Goal: Task Accomplishment & Management: Manage account settings

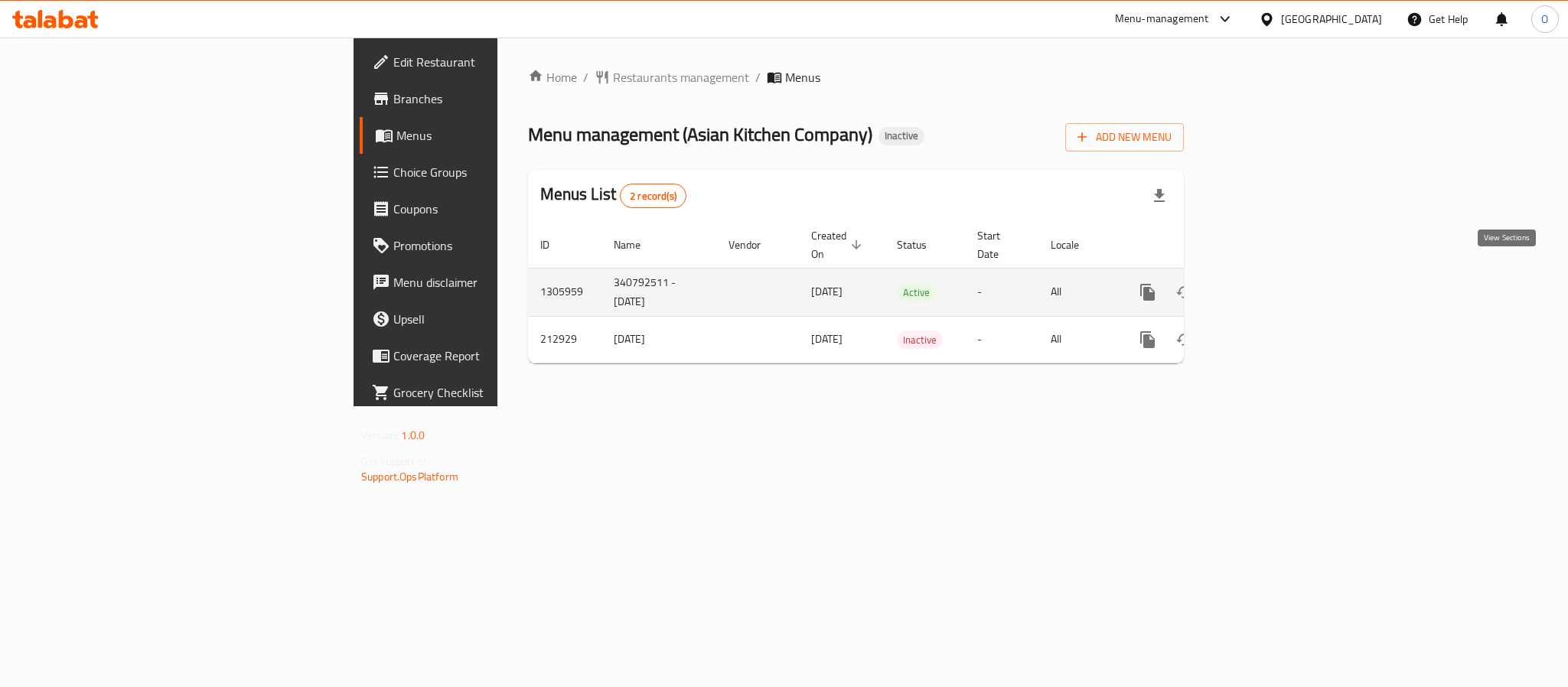
click at [1265, 286] on icon "enhanced table" at bounding box center [1257, 292] width 14 height 14
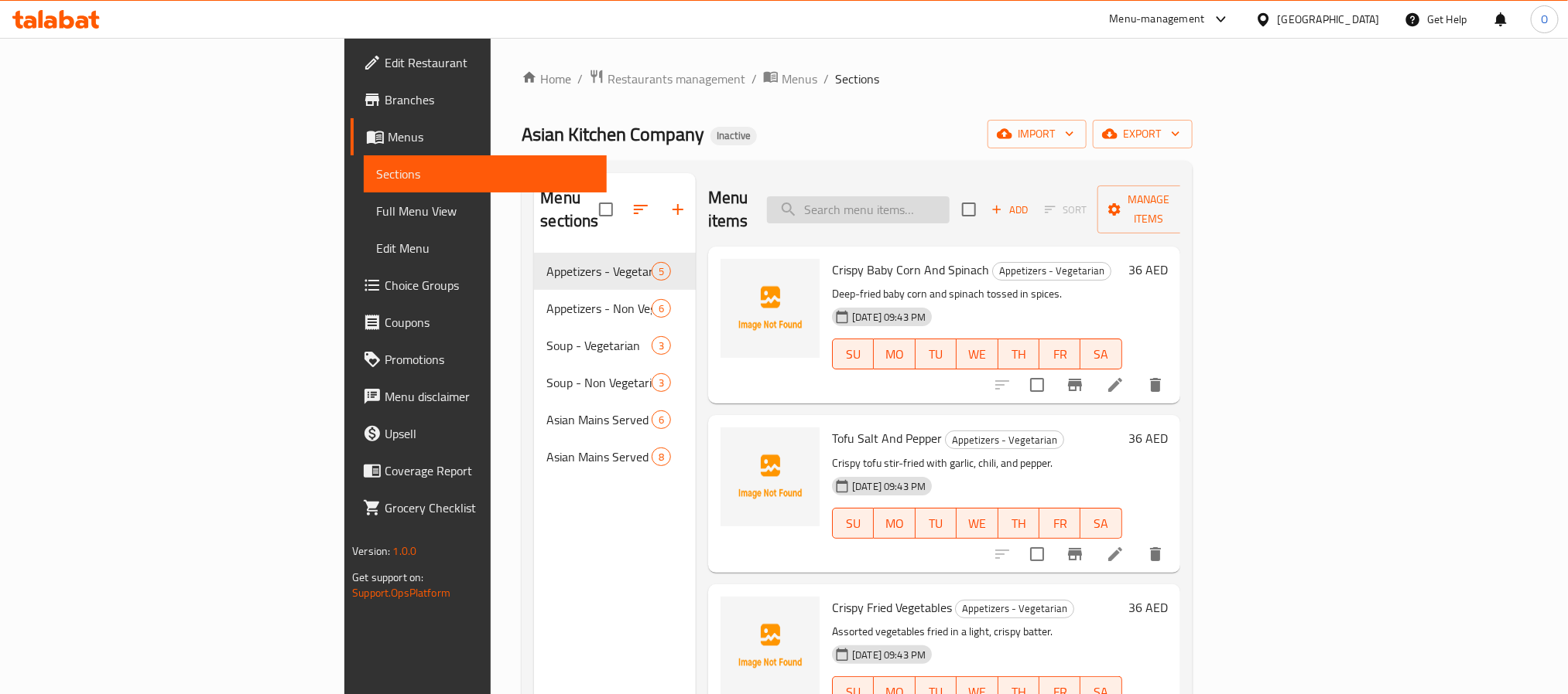
click at [933, 202] on input "search" at bounding box center [858, 210] width 182 height 27
paste input "Lemon Grass Fish 52"
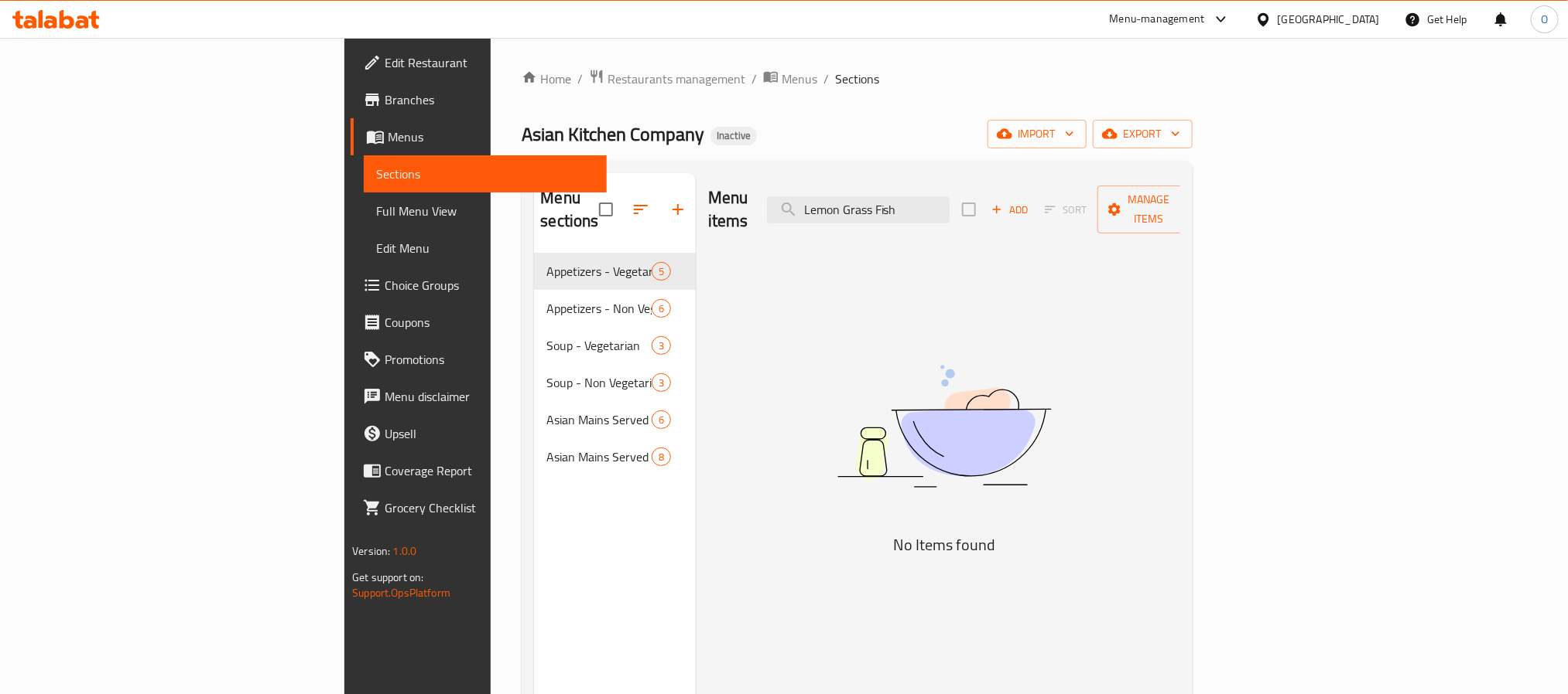
type input "Lemon Grass Fish"
click at [999, 147] on div "Asian Kitchen Company Inactive import export" at bounding box center [857, 134] width 670 height 28
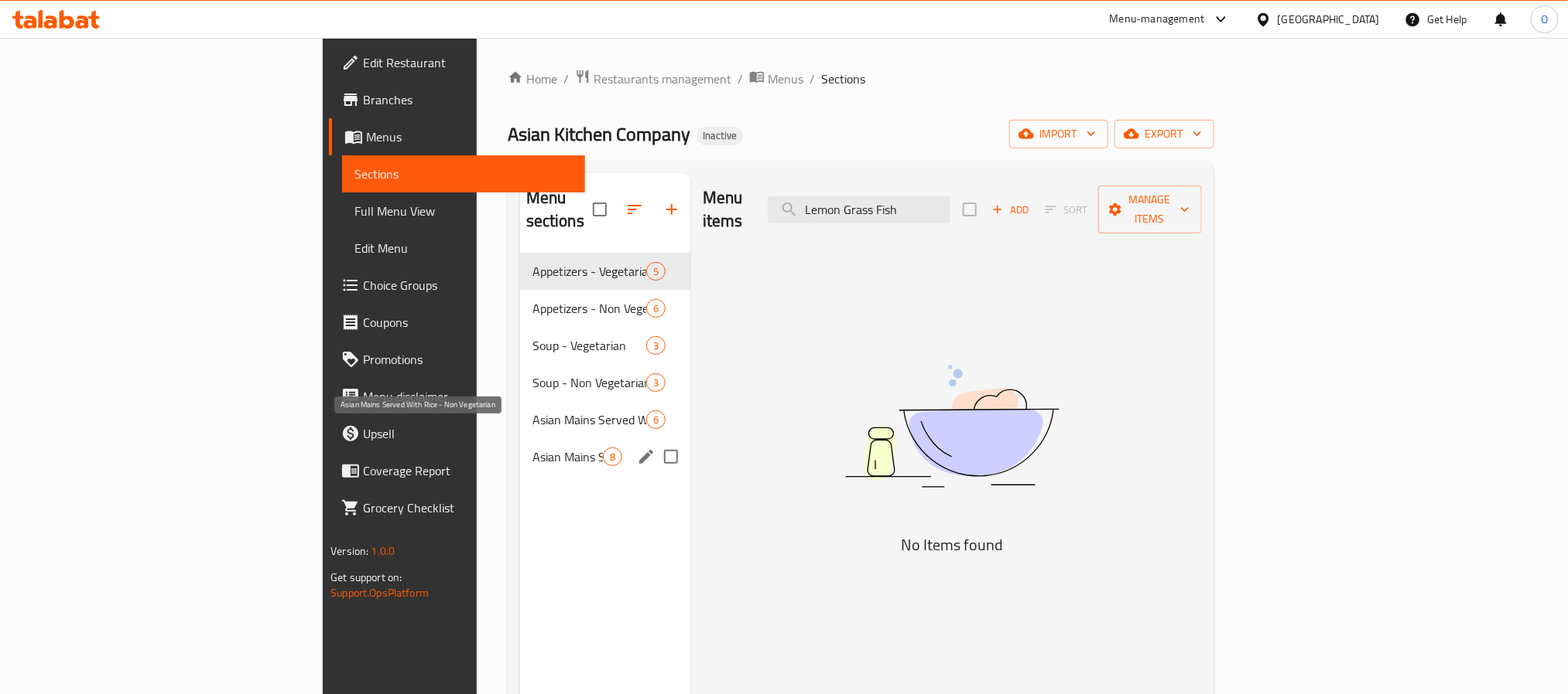
click at [532, 447] on span "Asian Mains Served With Rice - Non Vegetarian" at bounding box center [567, 456] width 70 height 19
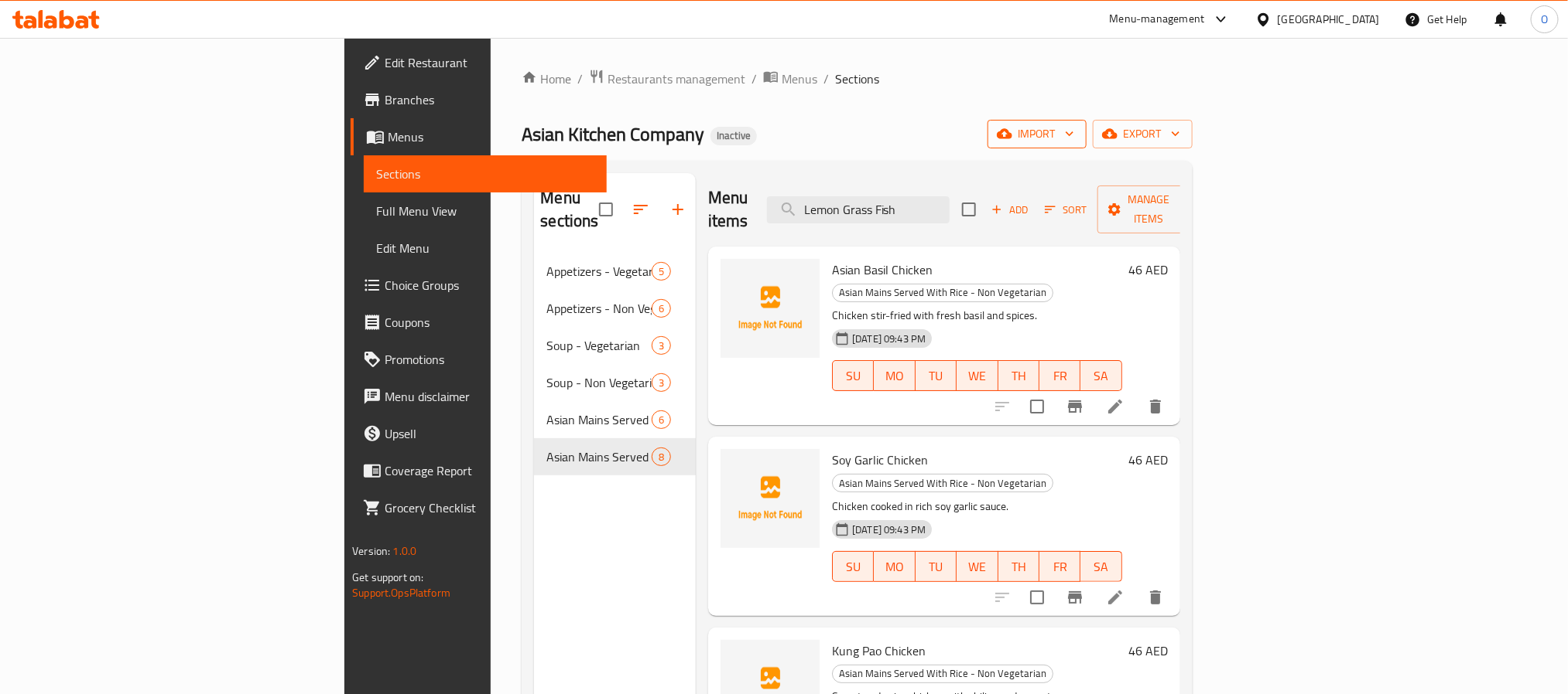
click at [1012, 131] on icon "button" at bounding box center [1004, 133] width 15 height 15
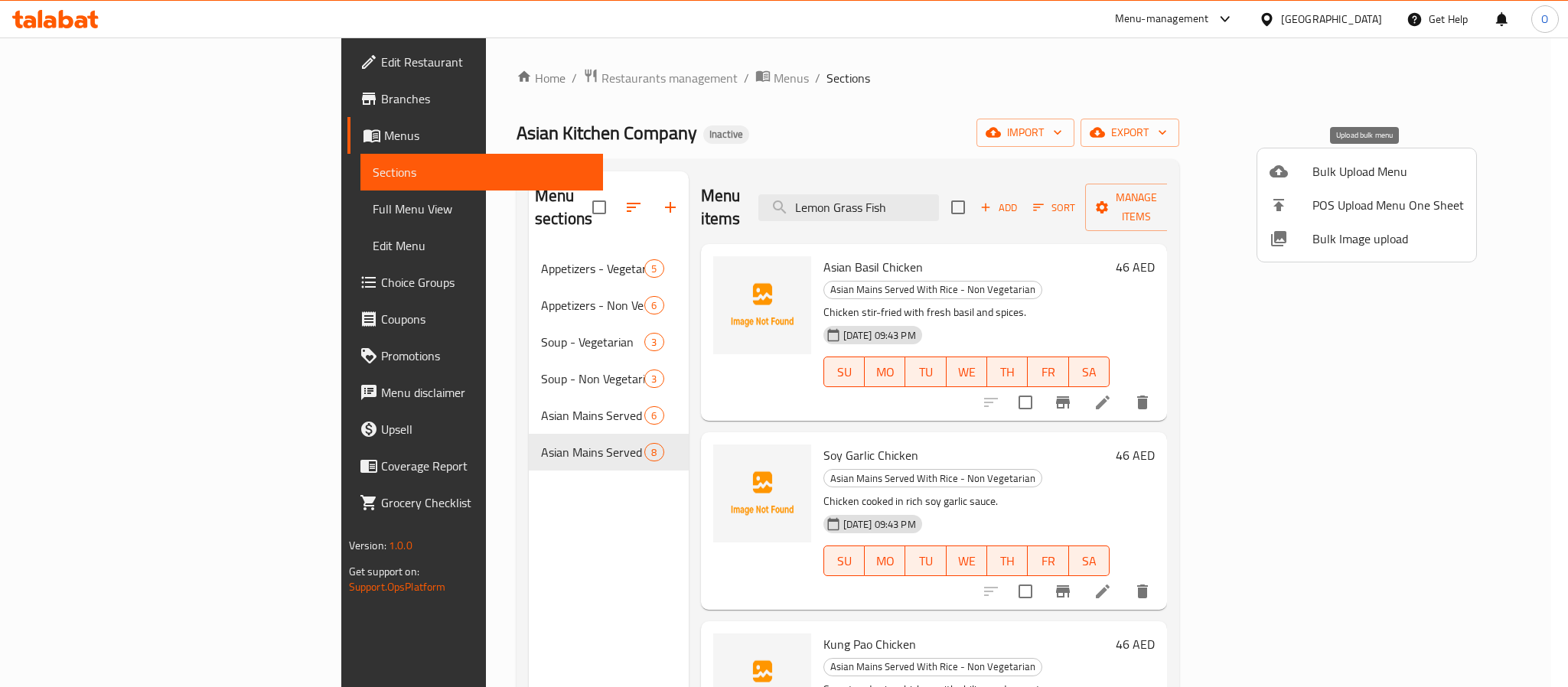
click at [1345, 168] on span "Bulk Upload Menu" at bounding box center [1388, 171] width 152 height 18
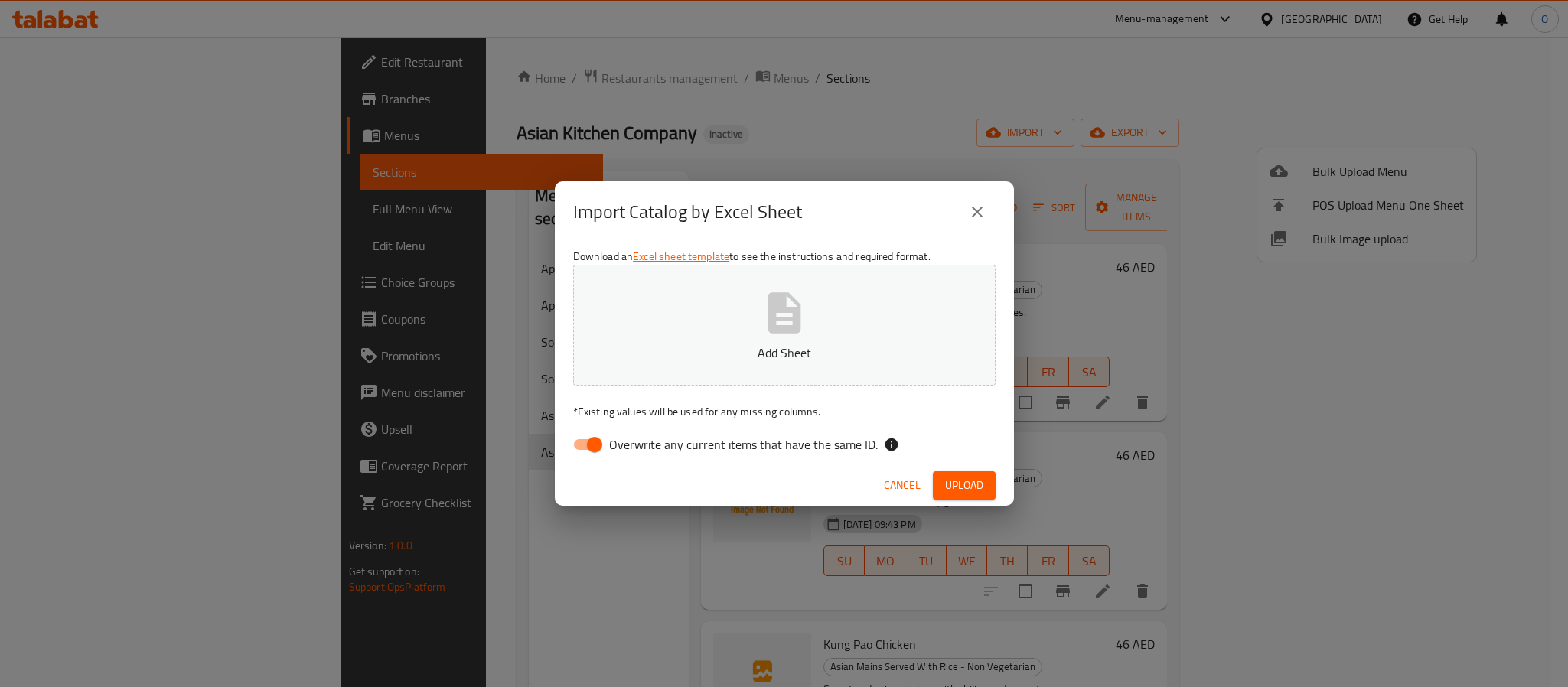
click at [581, 448] on input "Overwrite any current items that have the same ID." at bounding box center [594, 444] width 87 height 29
checkbox input "false"
click at [957, 501] on div "Cancel Upload" at bounding box center [784, 485] width 459 height 41
click at [962, 484] on span "Upload" at bounding box center [964, 486] width 38 height 19
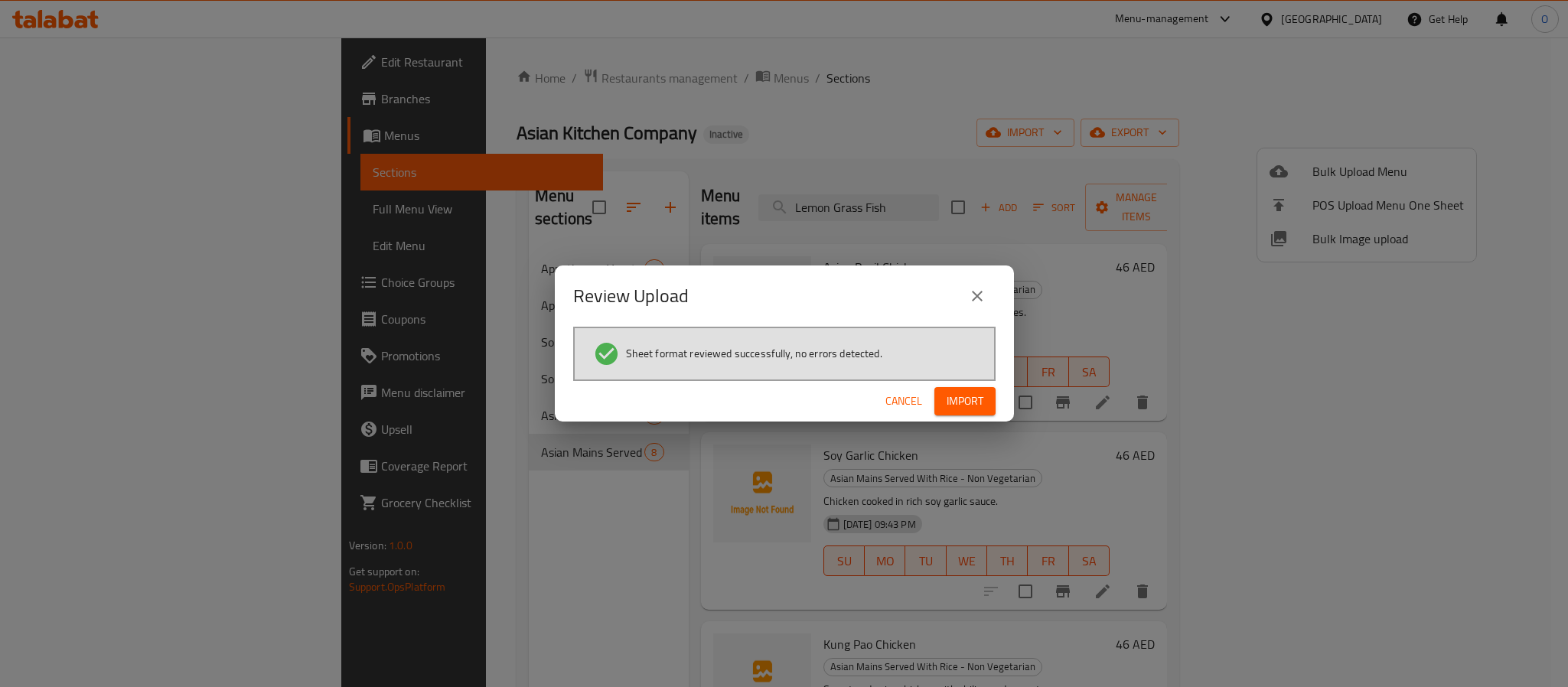
click at [959, 401] on span "Import" at bounding box center [965, 401] width 37 height 19
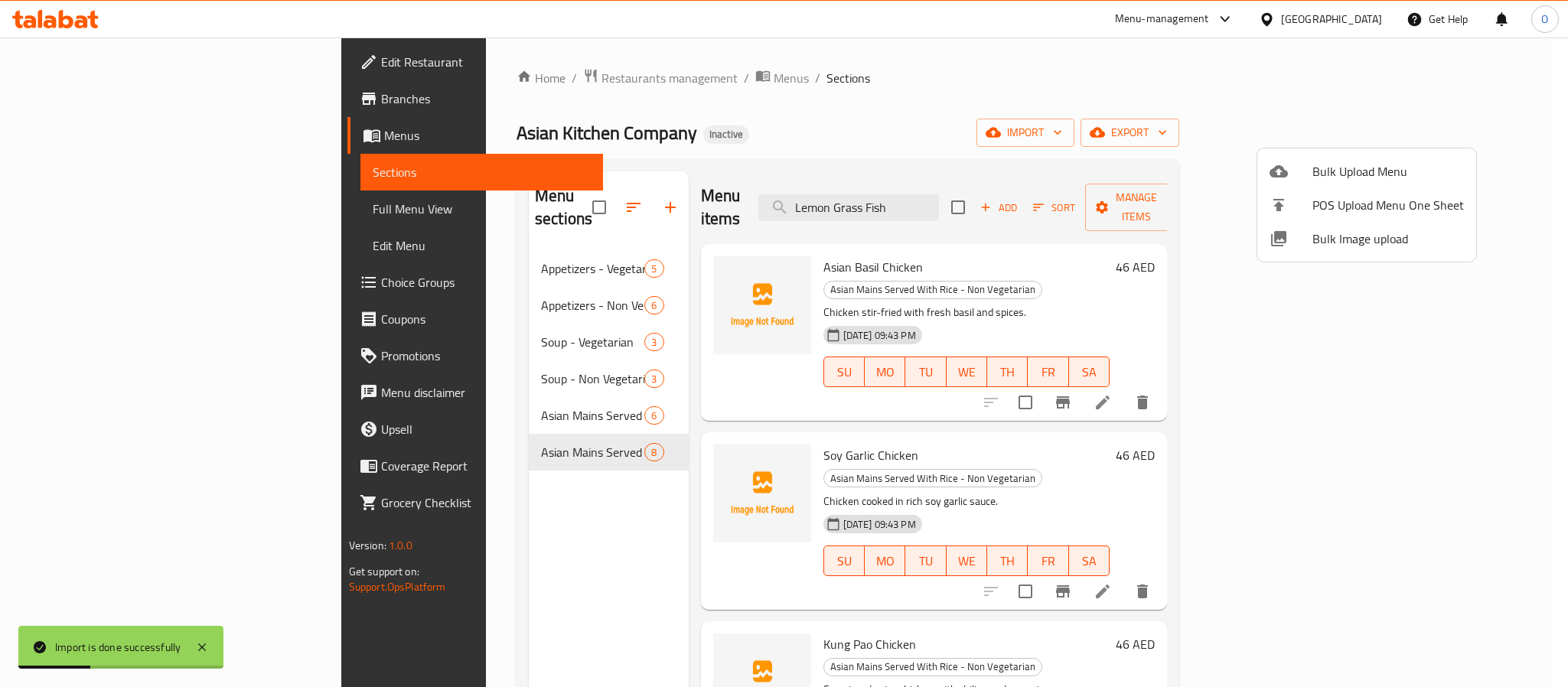
click at [769, 126] on div at bounding box center [784, 343] width 1568 height 687
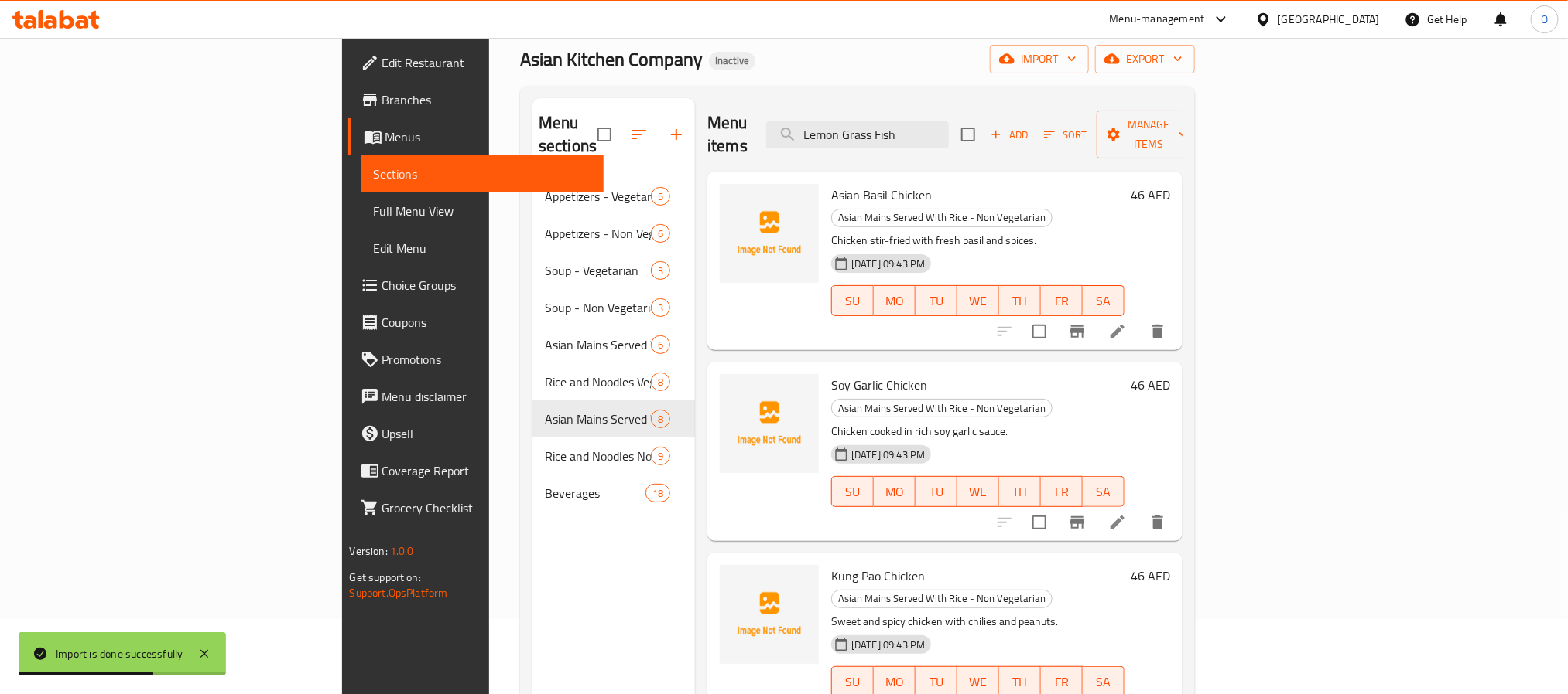
scroll to position [116, 0]
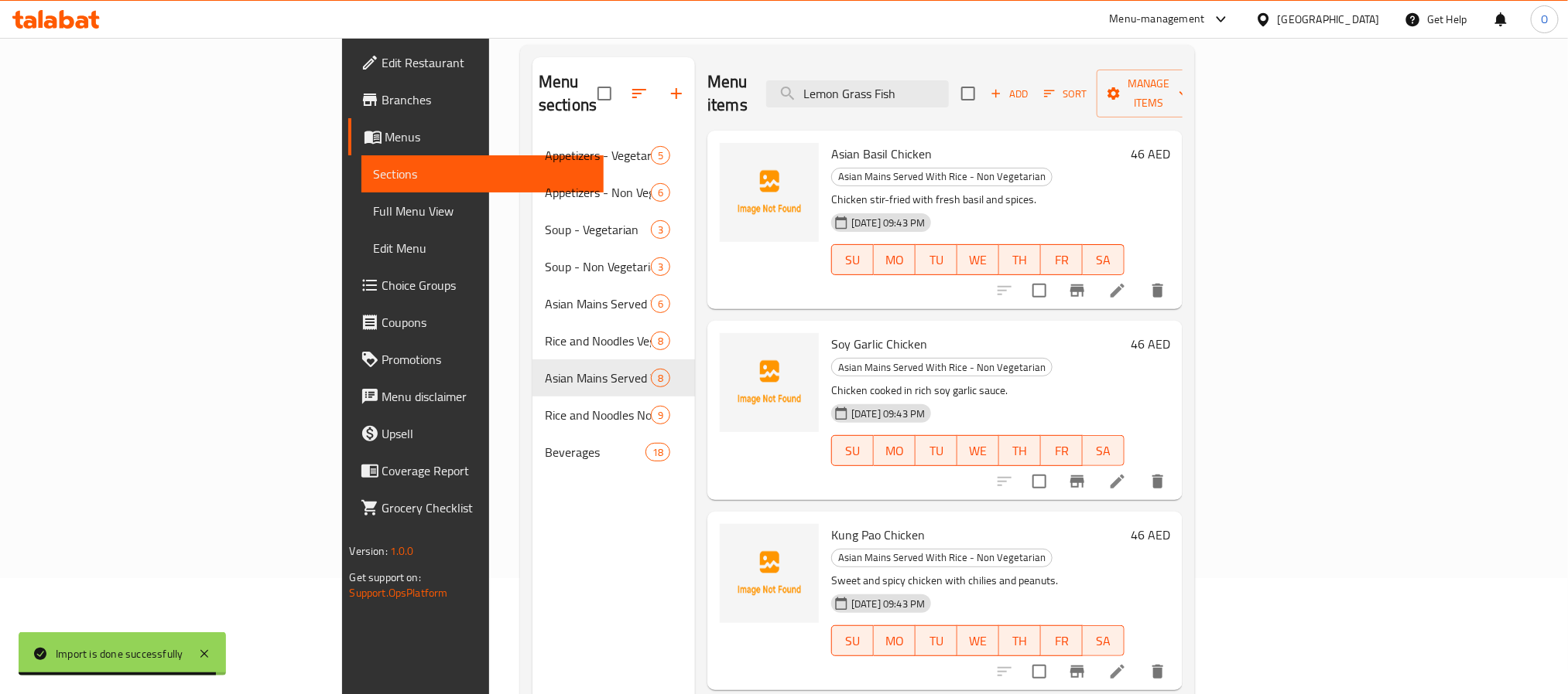
click at [373, 218] on span "Full Menu View" at bounding box center [482, 210] width 218 height 19
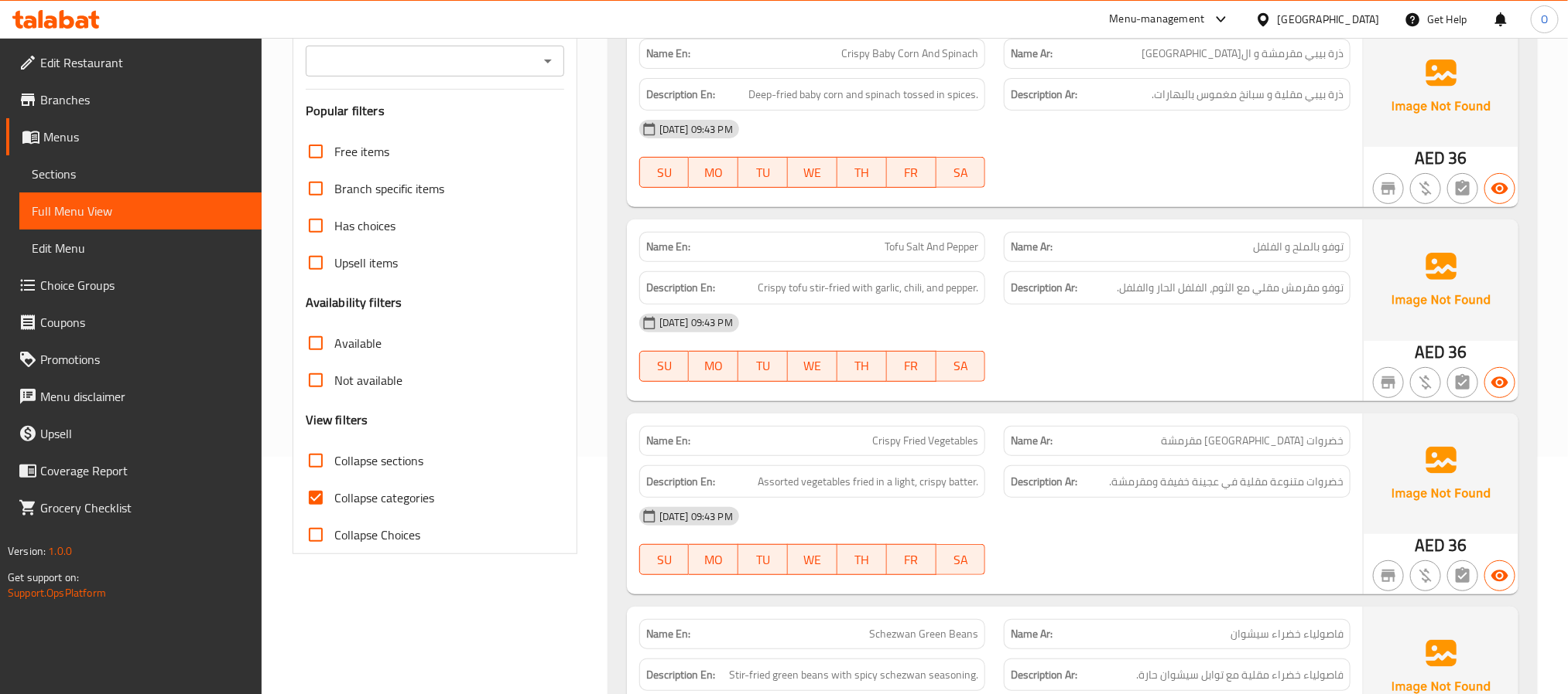
scroll to position [348, 0]
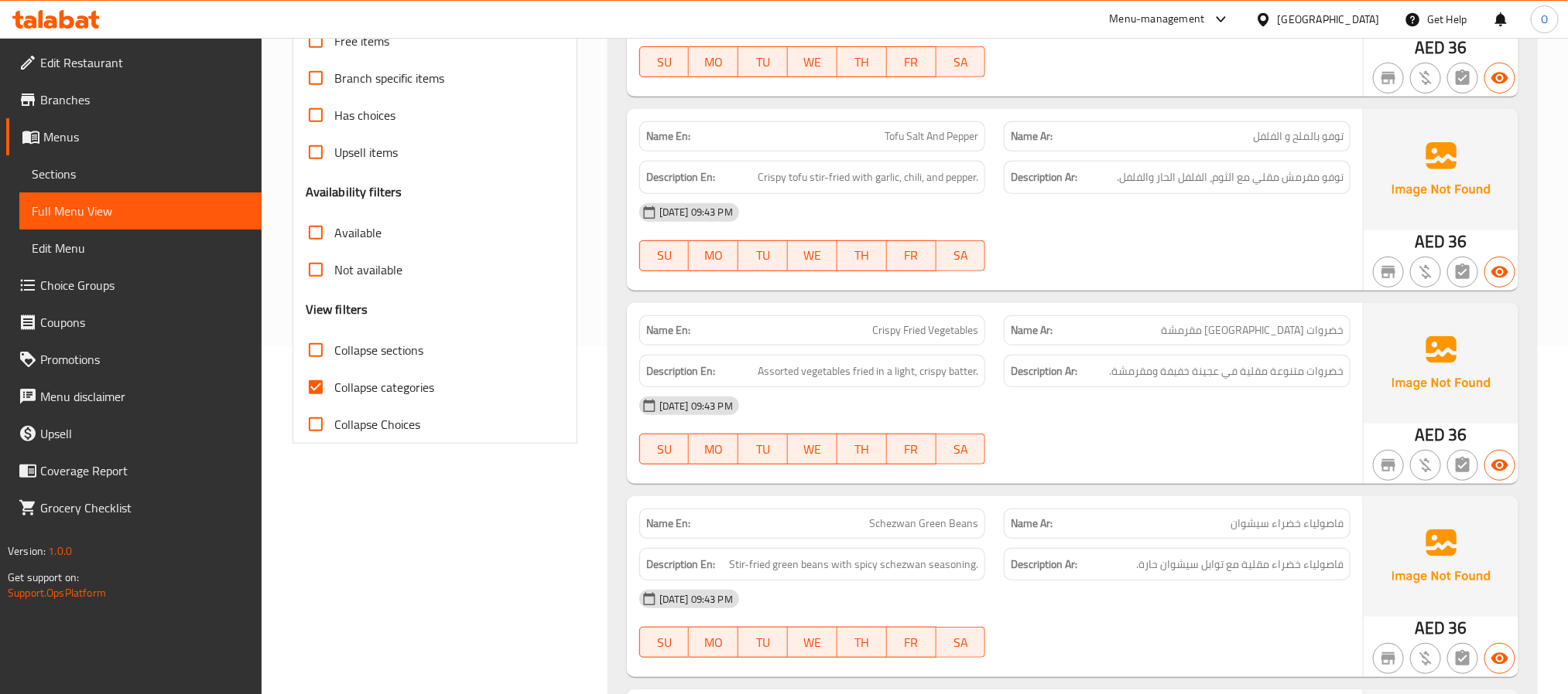
click at [409, 359] on span "Collapse sections" at bounding box center [378, 350] width 89 height 19
click at [334, 359] on input "Collapse sections" at bounding box center [315, 351] width 37 height 37
checkbox input "true"
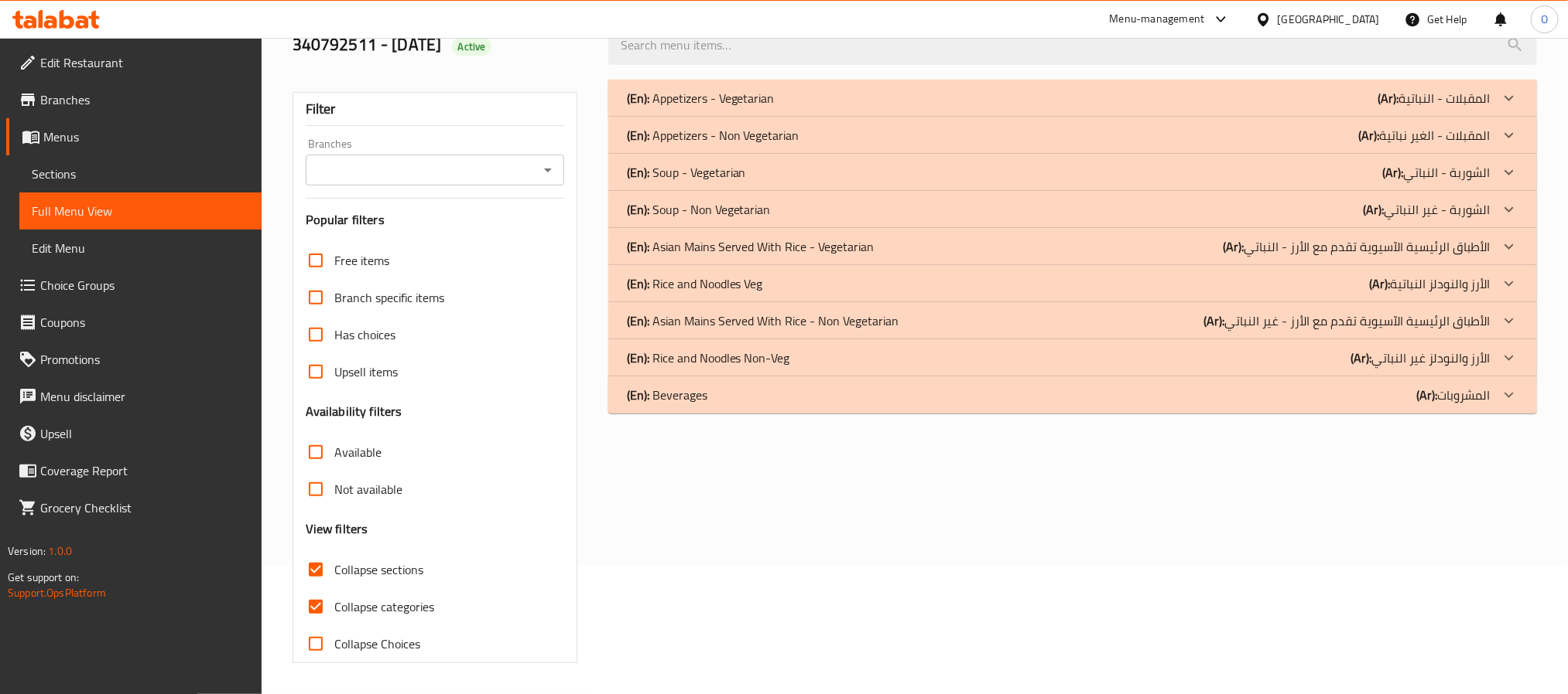
scroll to position [130, 0]
click at [757, 107] on div "(En): Beverages (Ar): المشروبات" at bounding box center [1058, 98] width 864 height 19
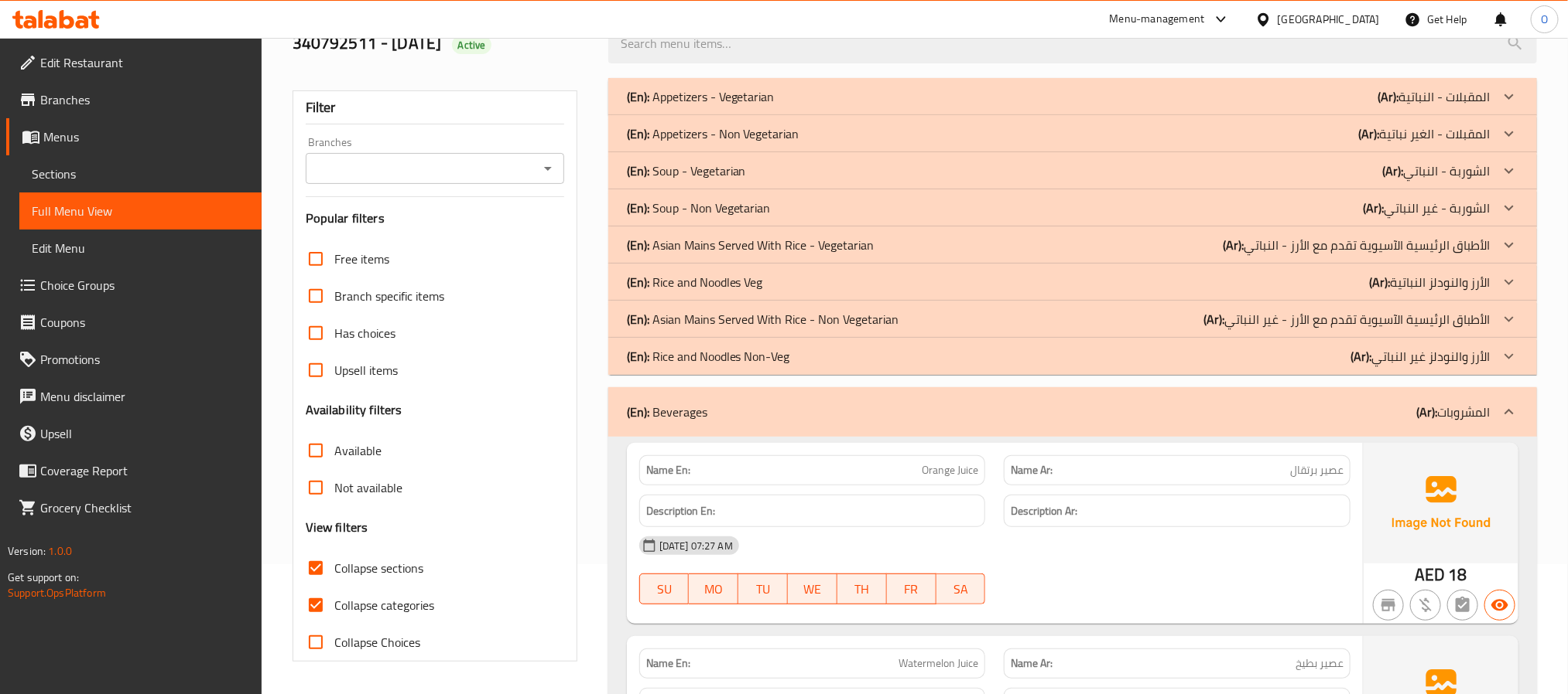
click at [796, 106] on div "(En): Rice and Noodles Non-Veg (Ar): الأرز والنودلز غير النباتي" at bounding box center [1058, 96] width 864 height 19
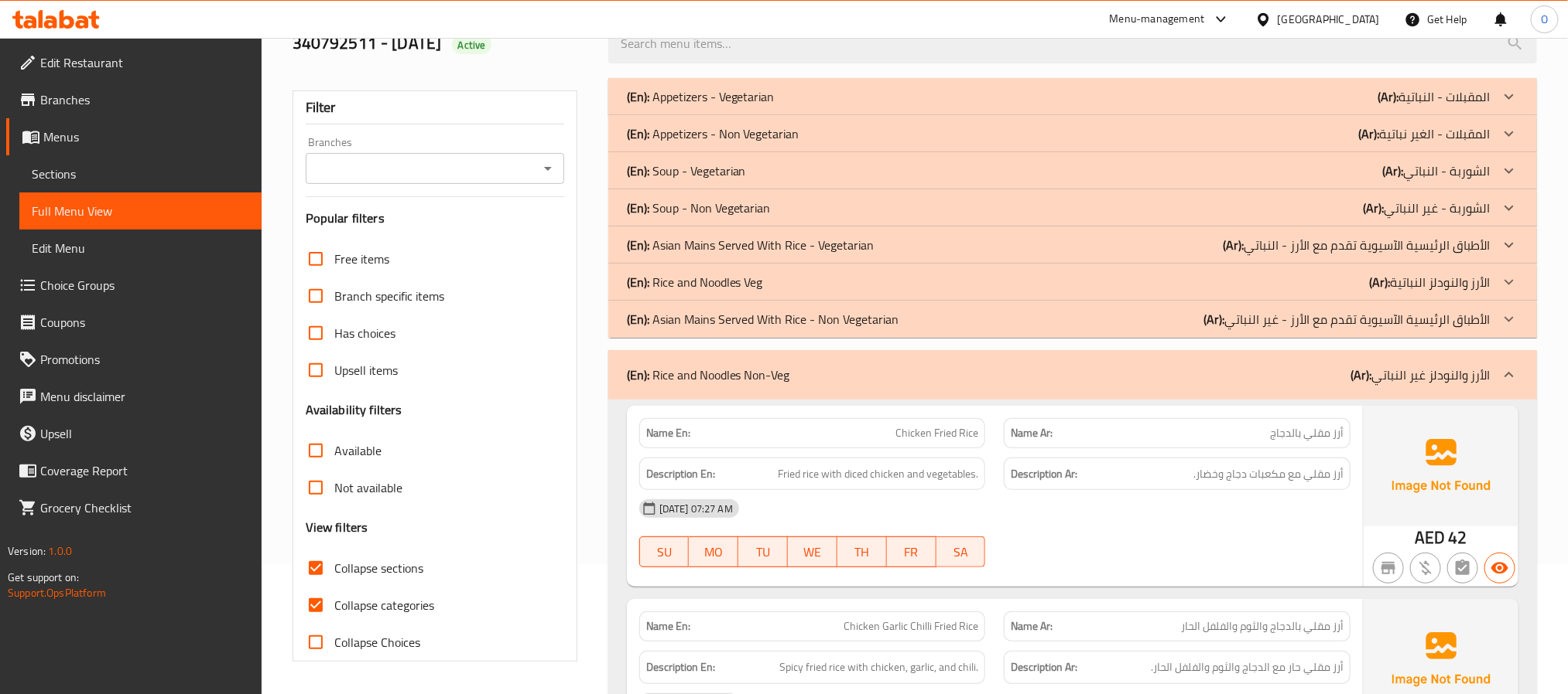
click at [769, 106] on div "(En): Rice and Noodles Veg (Ar): الأرز والنودلز النباتية" at bounding box center [1058, 96] width 864 height 19
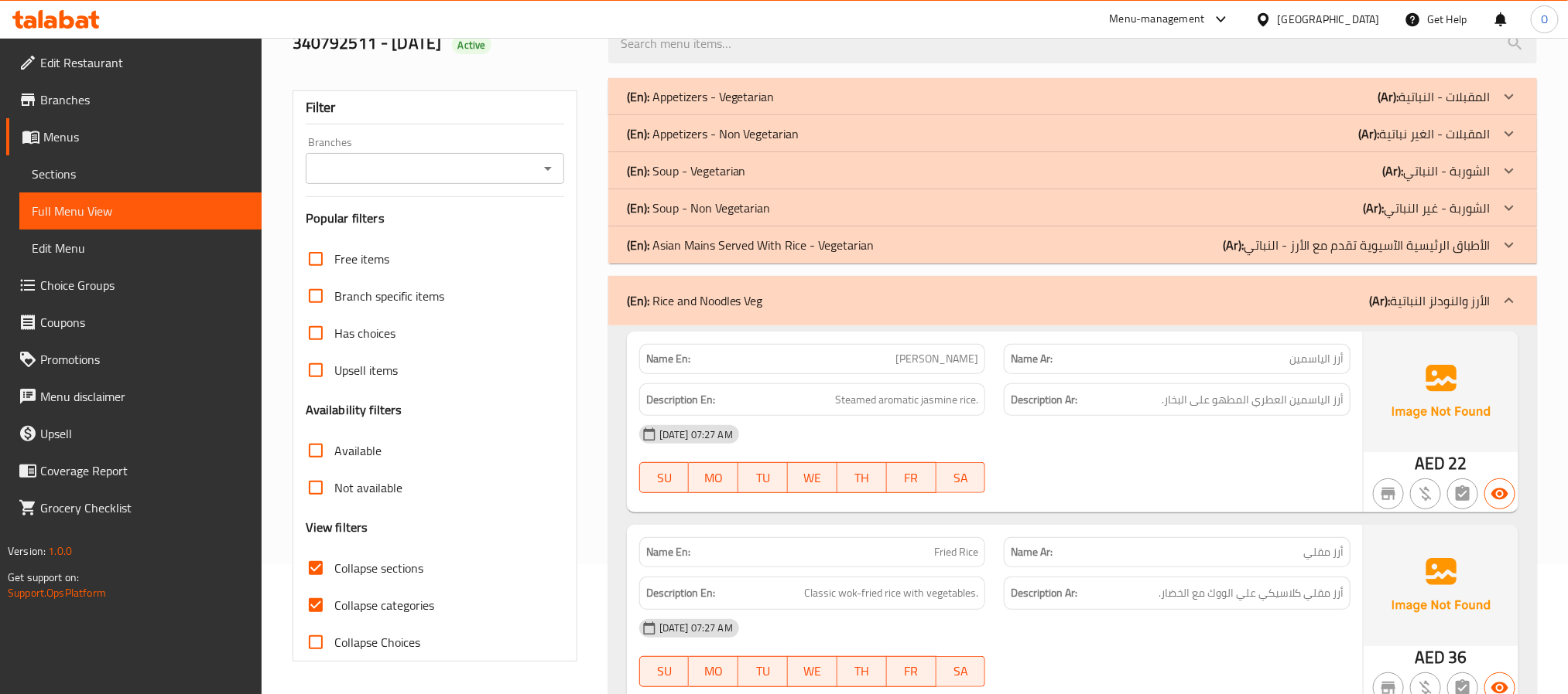
click at [365, 613] on span "Collapse categories" at bounding box center [384, 605] width 100 height 19
click at [334, 613] on input "Collapse categories" at bounding box center [315, 605] width 37 height 37
checkbox input "false"
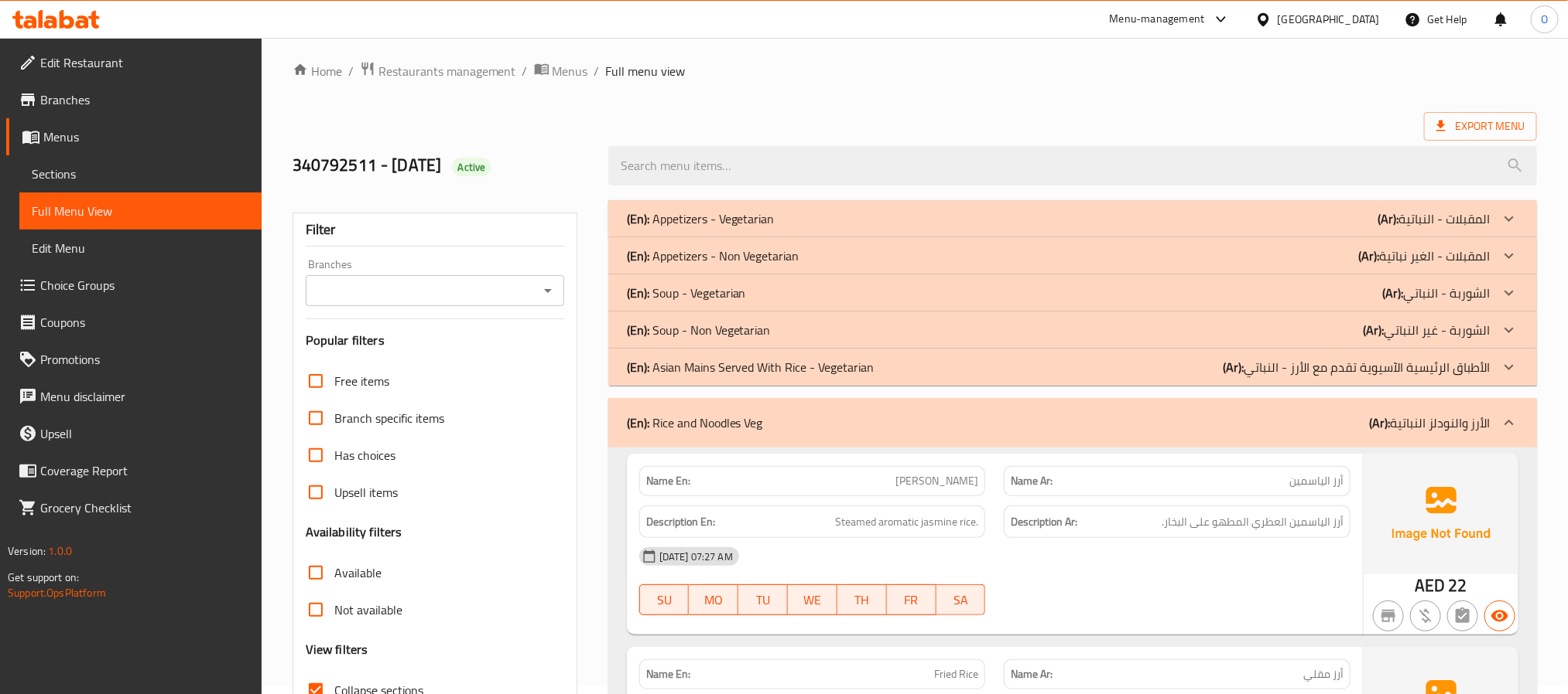
scroll to position [0, 0]
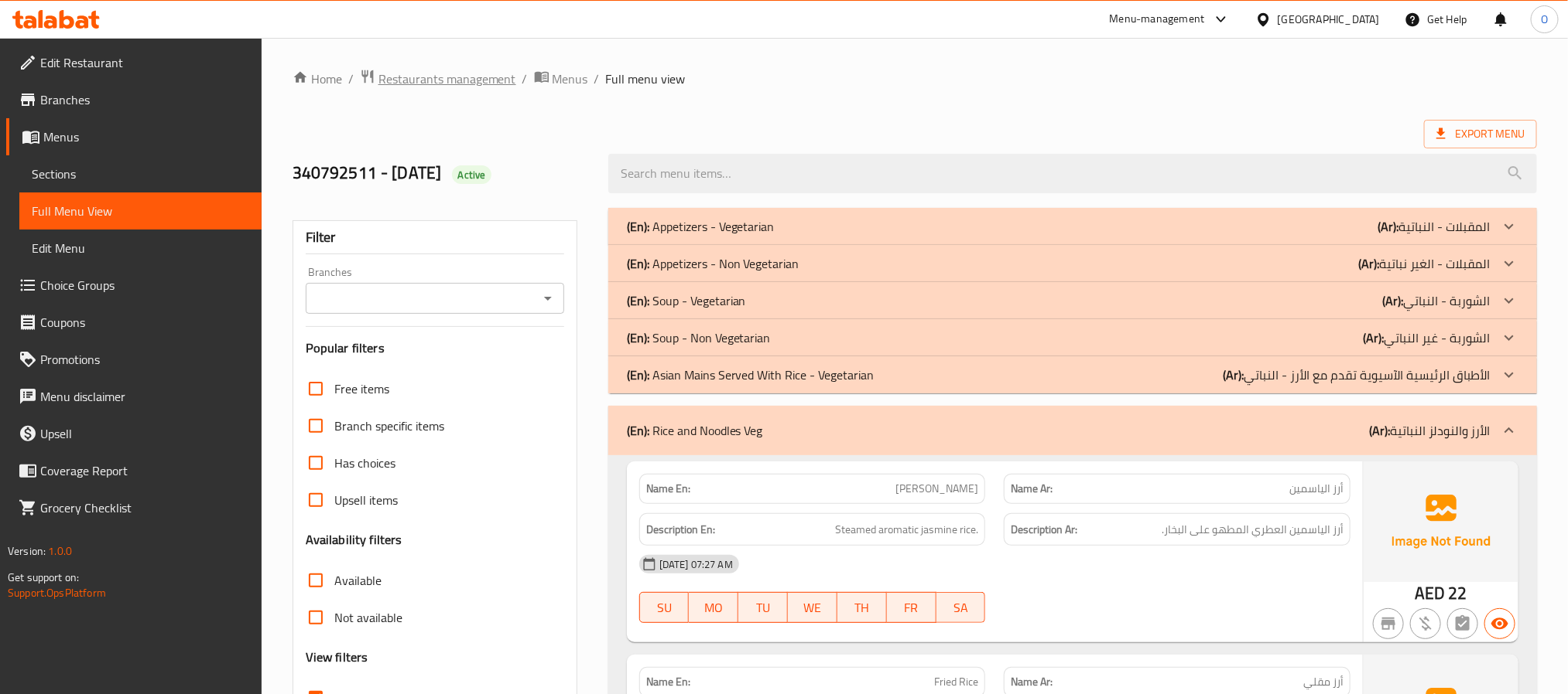
click at [471, 80] on span "Restaurants management" at bounding box center [447, 78] width 138 height 19
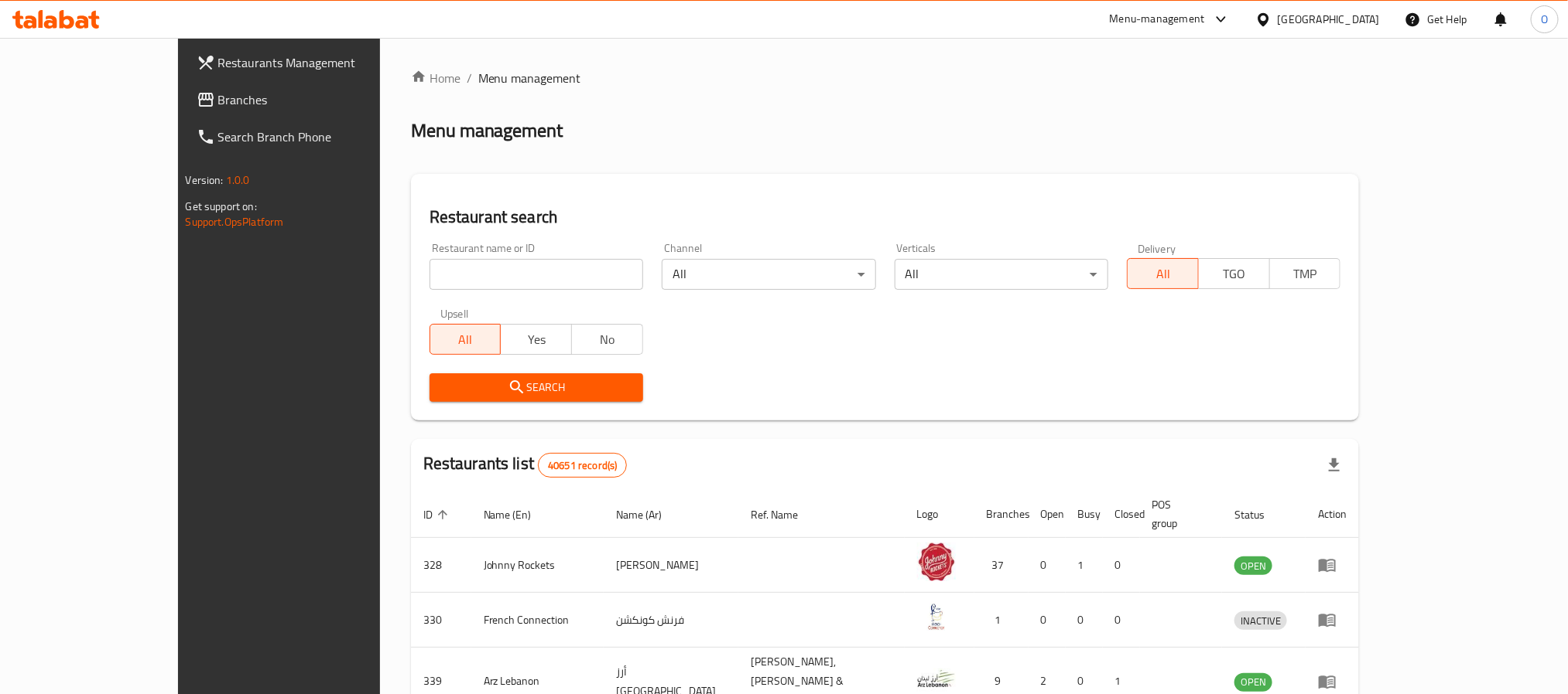
click at [913, 367] on div "Search" at bounding box center [885, 388] width 930 height 48
